Goal: Transaction & Acquisition: Register for event/course

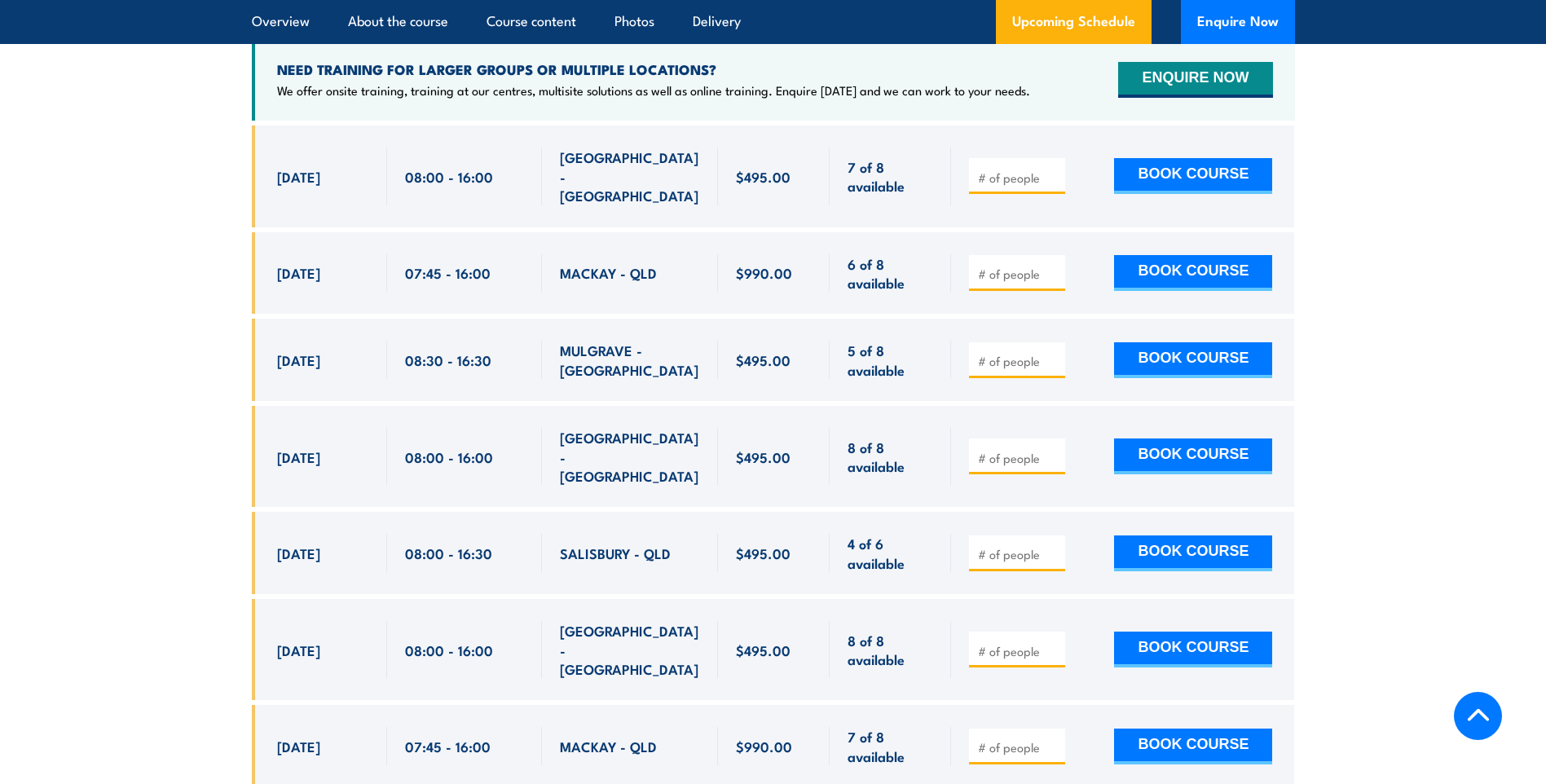
scroll to position [2889, 0]
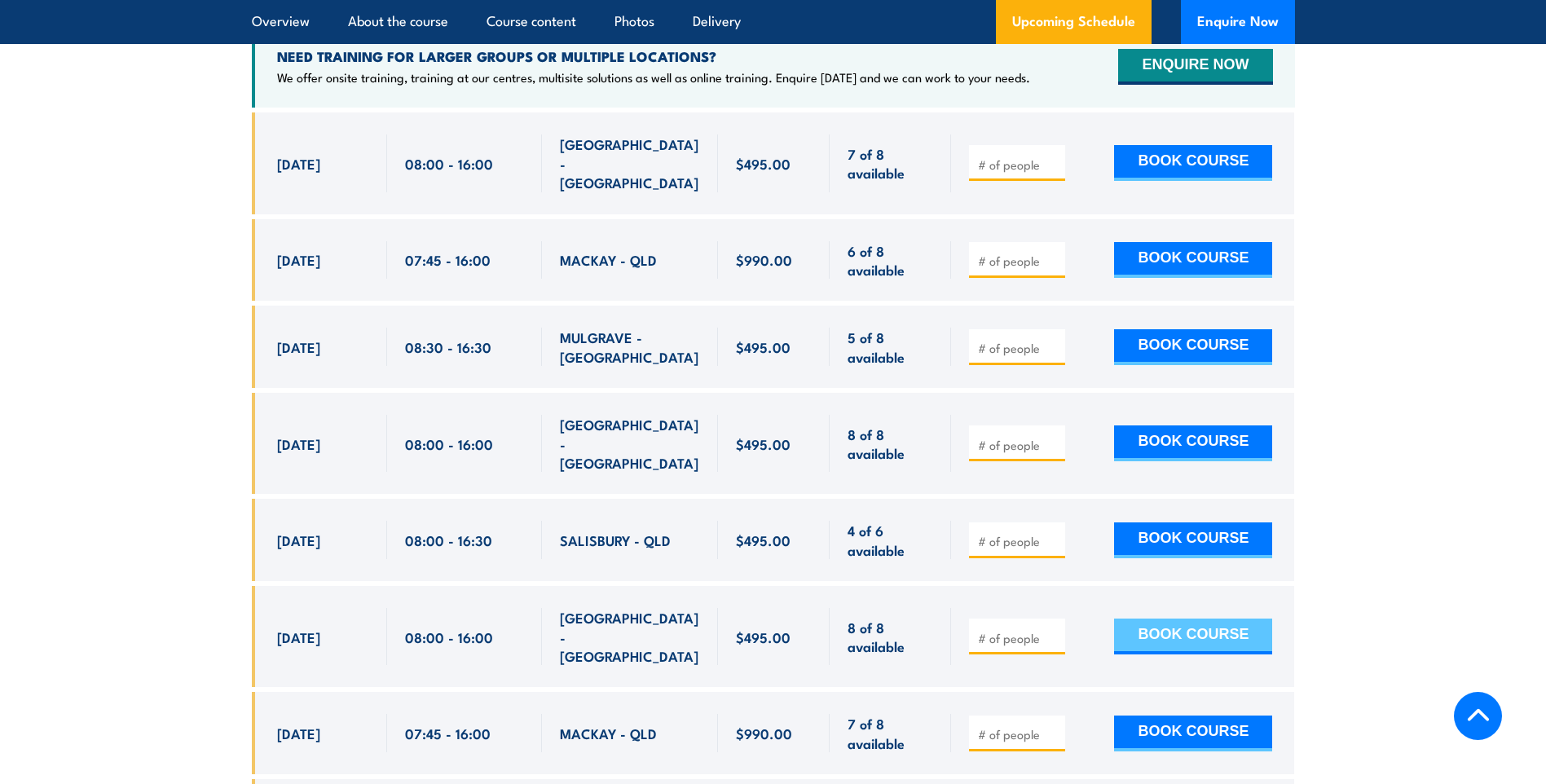
click at [1152, 619] on button "BOOK COURSE" at bounding box center [1193, 636] width 158 height 35
type input "1"
click at [1177, 619] on button "BOOK COURSE" at bounding box center [1193, 636] width 158 height 35
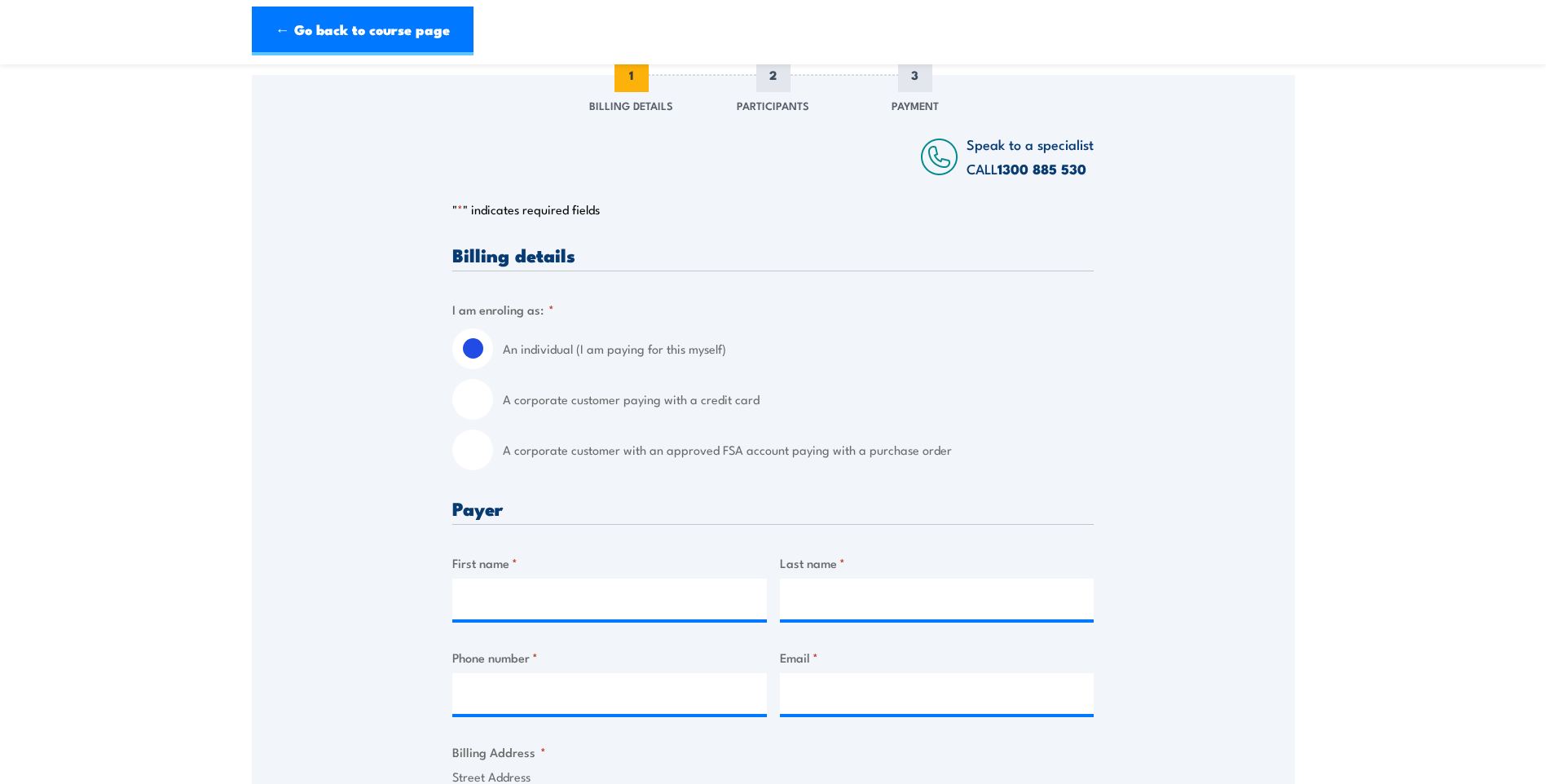
scroll to position [244, 0]
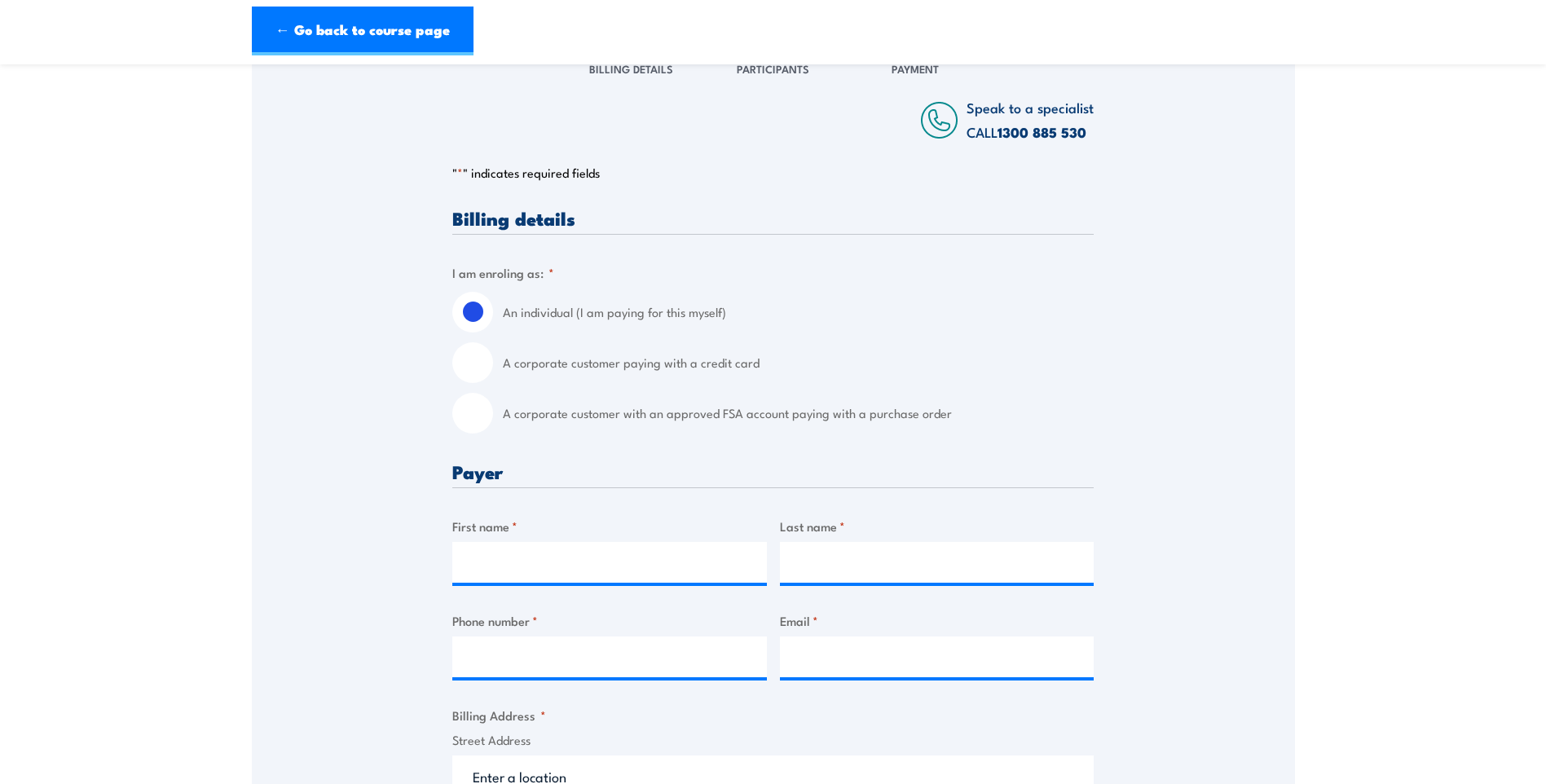
click at [477, 432] on input "A corporate customer with an approved FSA account paying with a purchase order" at bounding box center [473, 412] width 41 height 41
radio input "true"
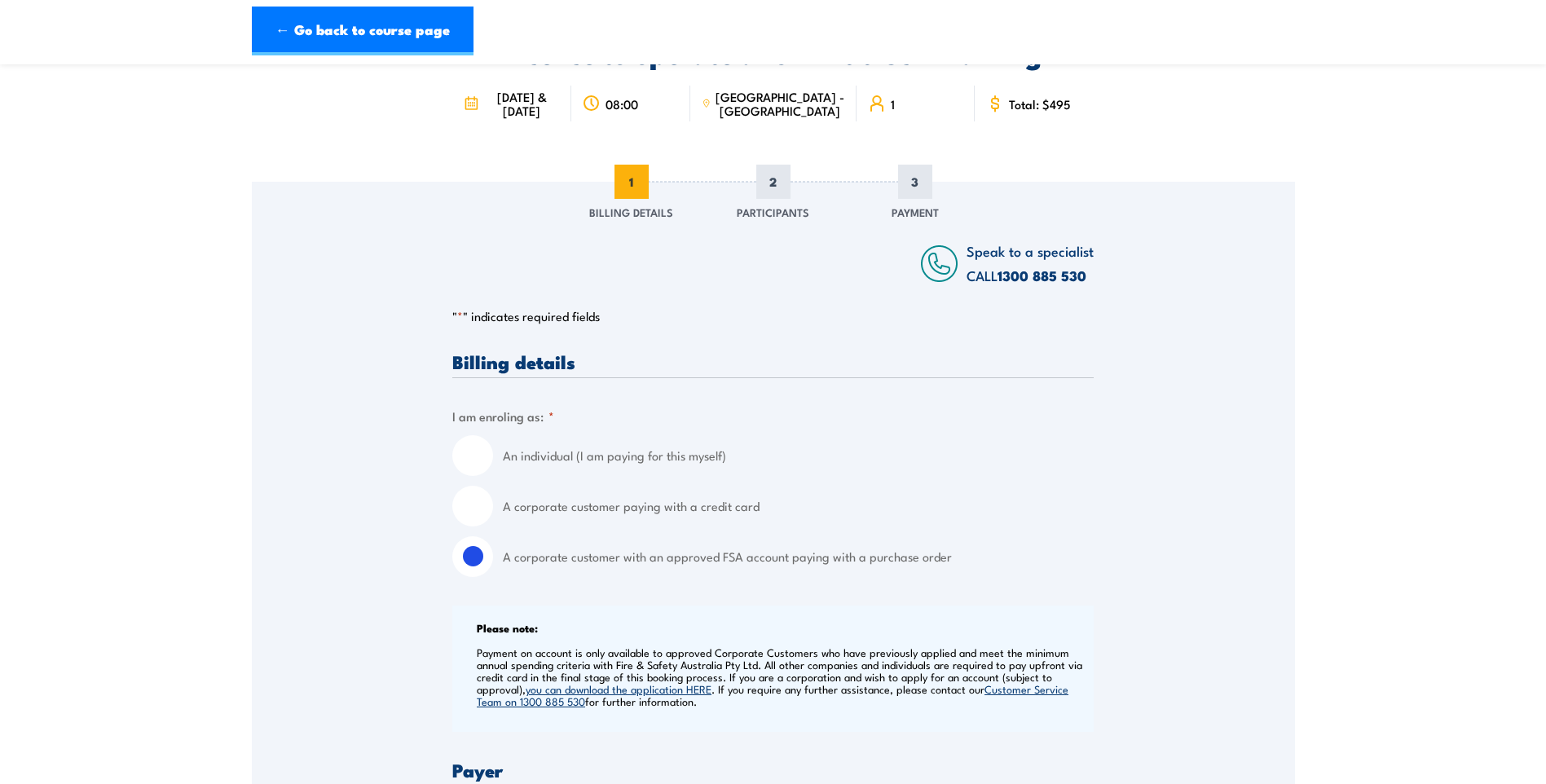
scroll to position [82, 0]
